Goal: Task Accomplishment & Management: Complete application form

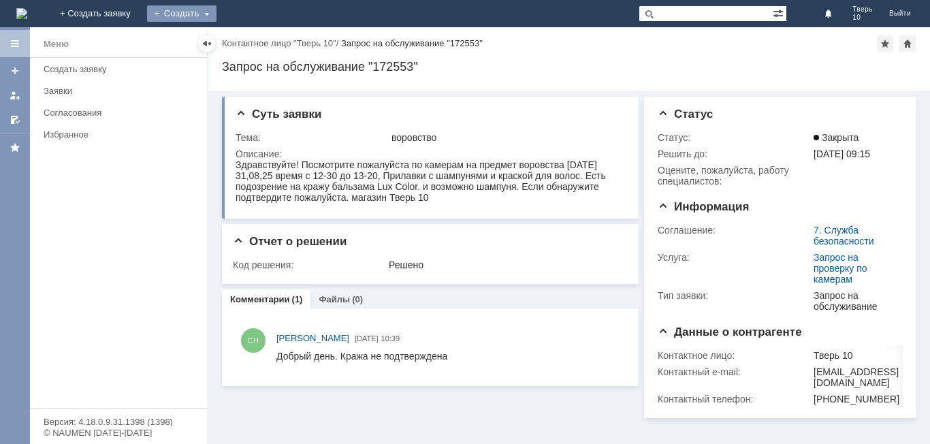
click at [216, 5] on div "Создать" at bounding box center [181, 13] width 69 height 16
click at [253, 36] on link "Заявка" at bounding box center [201, 41] width 103 height 16
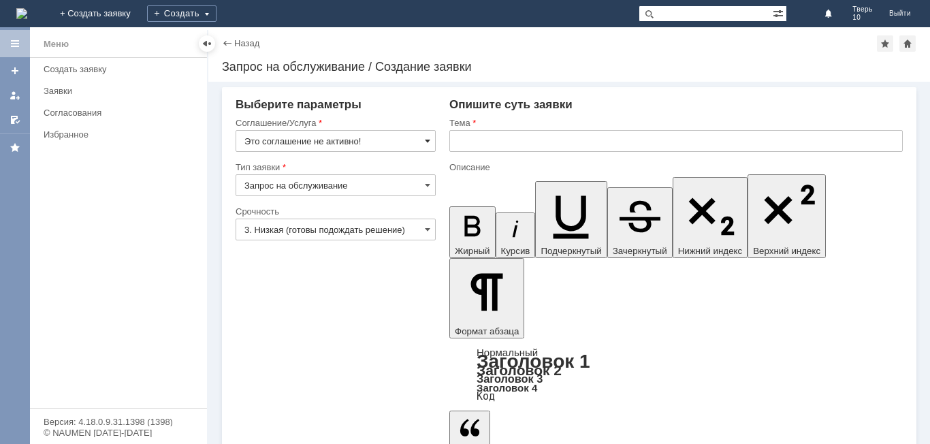
click at [425, 142] on span at bounding box center [427, 140] width 5 height 11
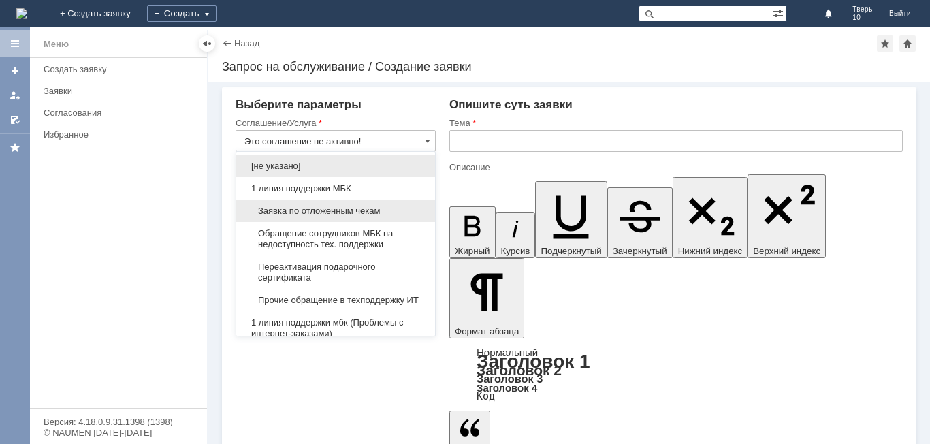
click at [337, 207] on span "Заявка по отложенным чекам" at bounding box center [335, 211] width 182 height 11
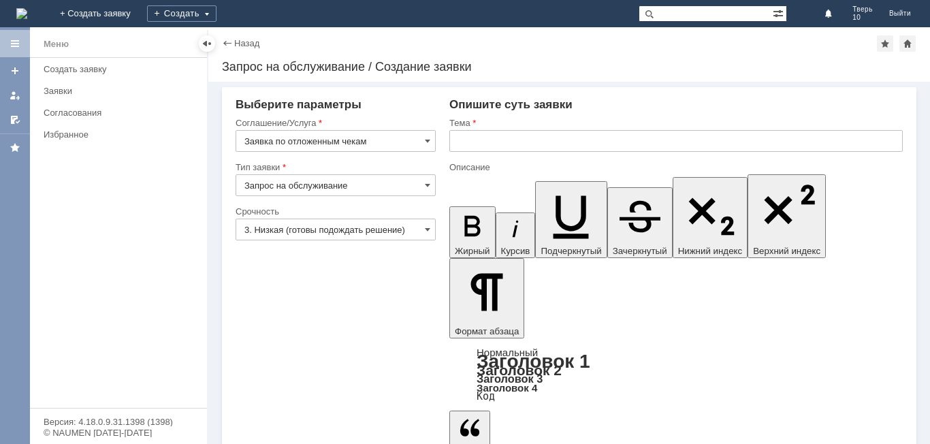
type input "Заявка по отложенным чекам"
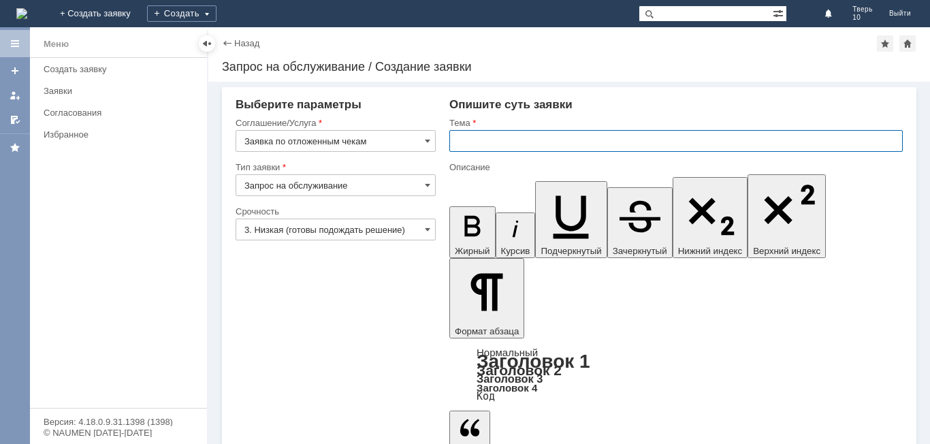
click at [483, 141] on input "text" at bounding box center [675, 141] width 453 height 22
type input "оч"
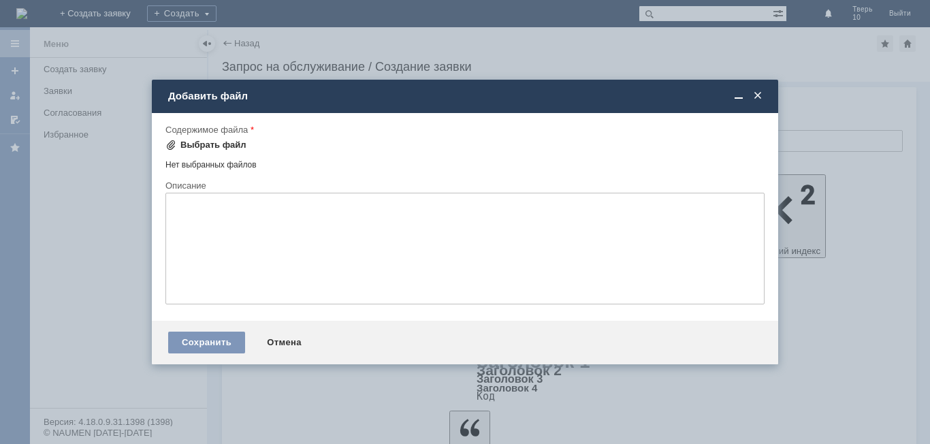
click at [200, 138] on div "Выбрать файл" at bounding box center [205, 145] width 81 height 16
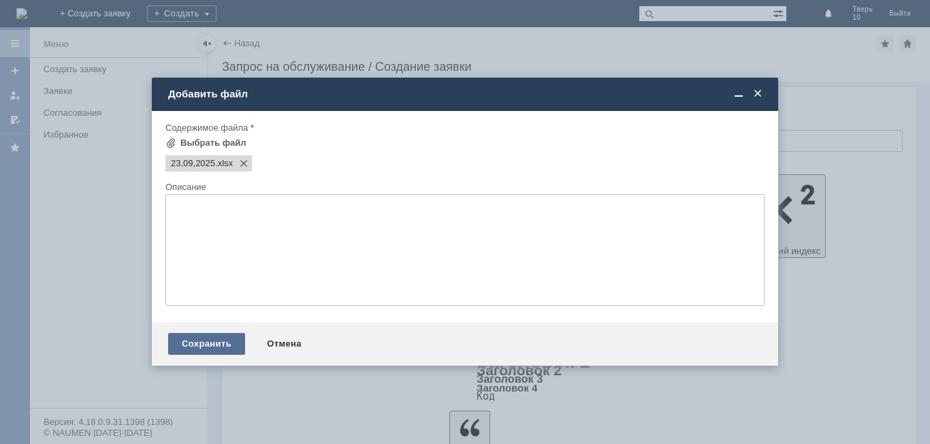
click at [201, 345] on div "Сохранить" at bounding box center [206, 344] width 77 height 22
